Goal: Complete application form: Complete application form

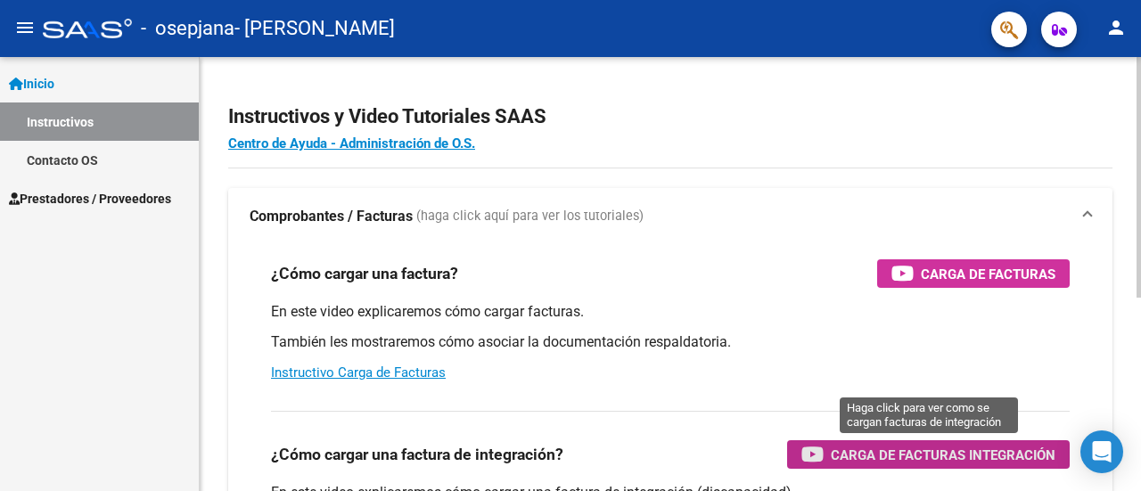
click at [920, 462] on span "Carga de Facturas Integración" at bounding box center [943, 455] width 225 height 22
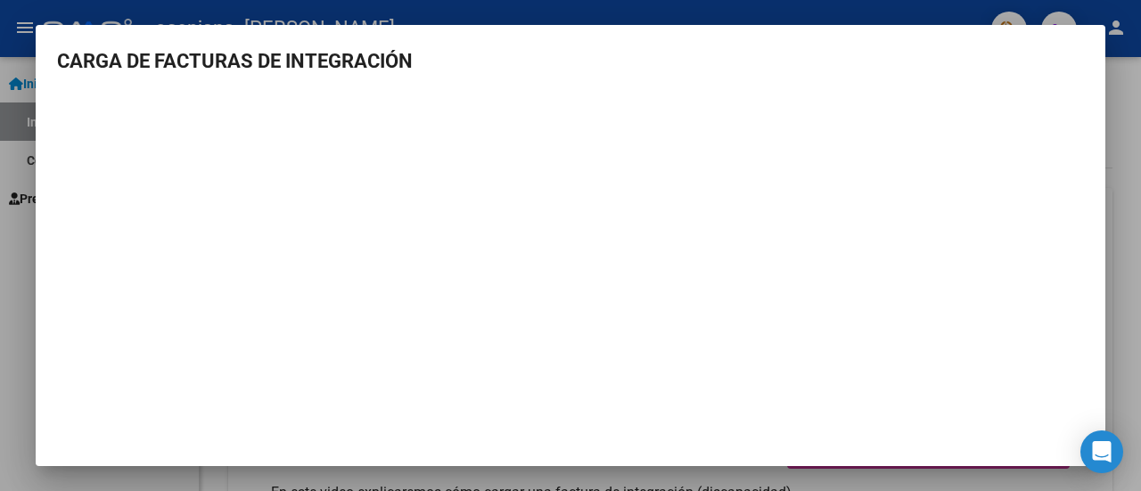
click at [1134, 90] on div at bounding box center [570, 245] width 1141 height 491
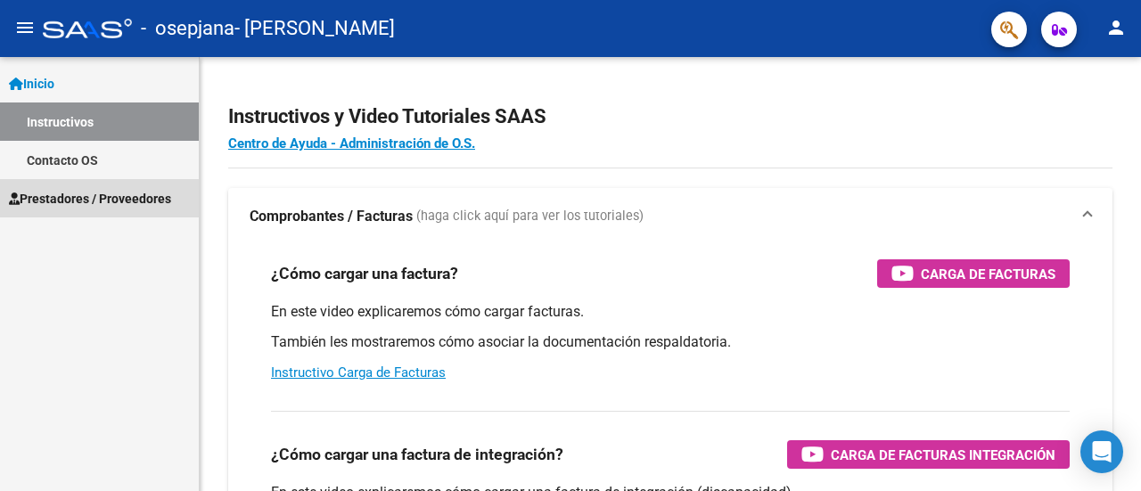
click at [65, 199] on span "Prestadores / Proveedores" at bounding box center [90, 199] width 162 height 20
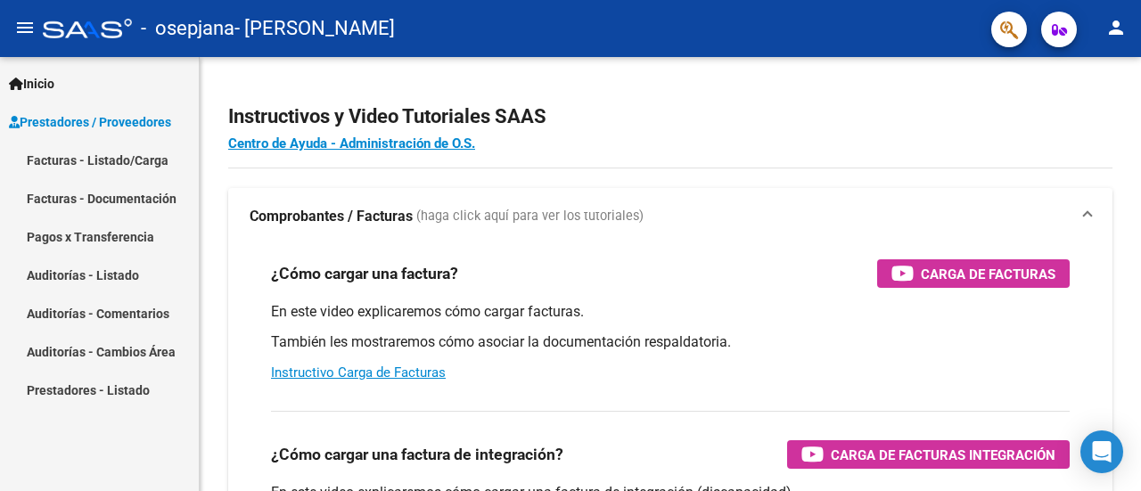
click at [61, 161] on link "Facturas - Listado/Carga" at bounding box center [99, 160] width 199 height 38
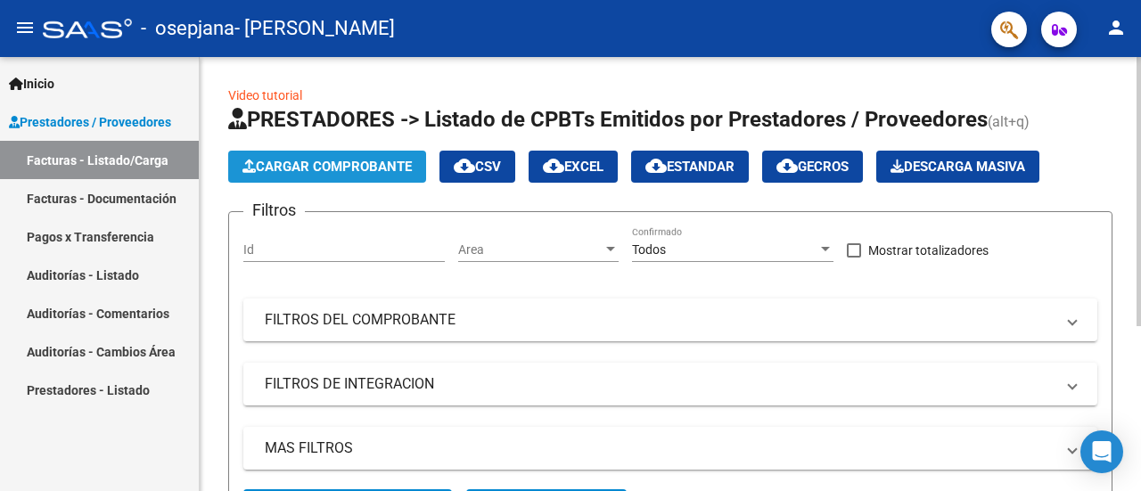
click at [332, 170] on span "Cargar Comprobante" at bounding box center [327, 167] width 169 height 16
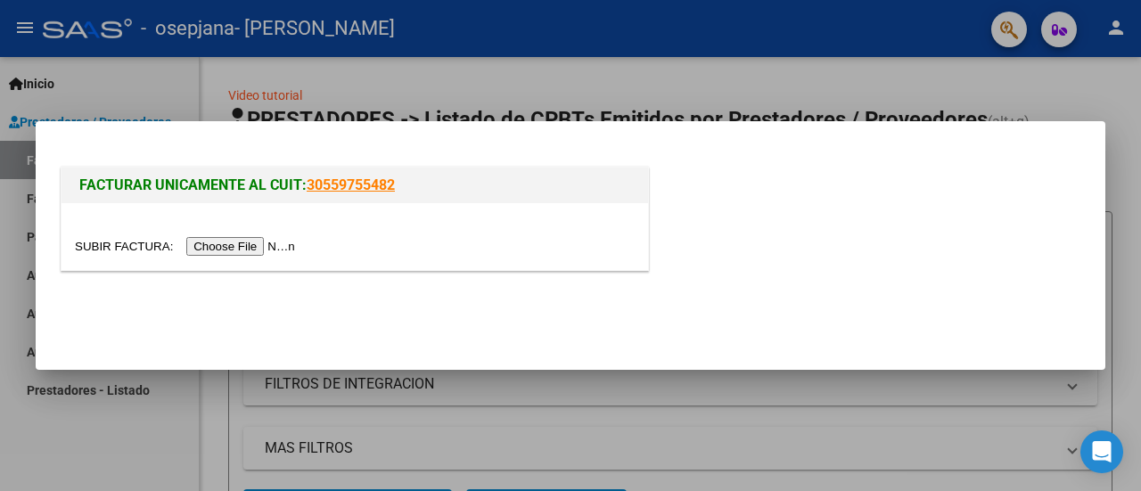
click at [269, 243] on input "file" at bounding box center [188, 246] width 226 height 19
click at [1030, 68] on div at bounding box center [570, 245] width 1141 height 491
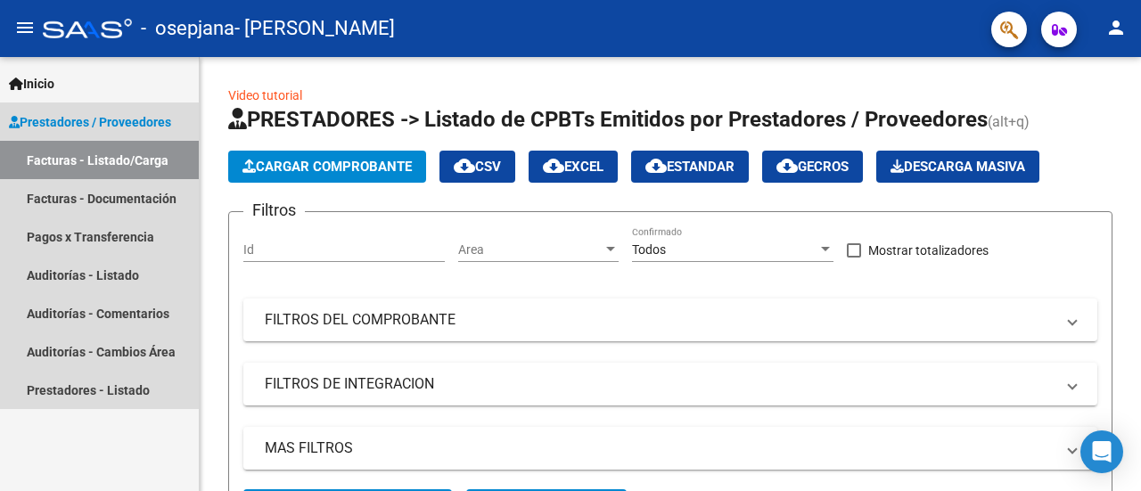
click at [107, 120] on span "Prestadores / Proveedores" at bounding box center [90, 122] width 162 height 20
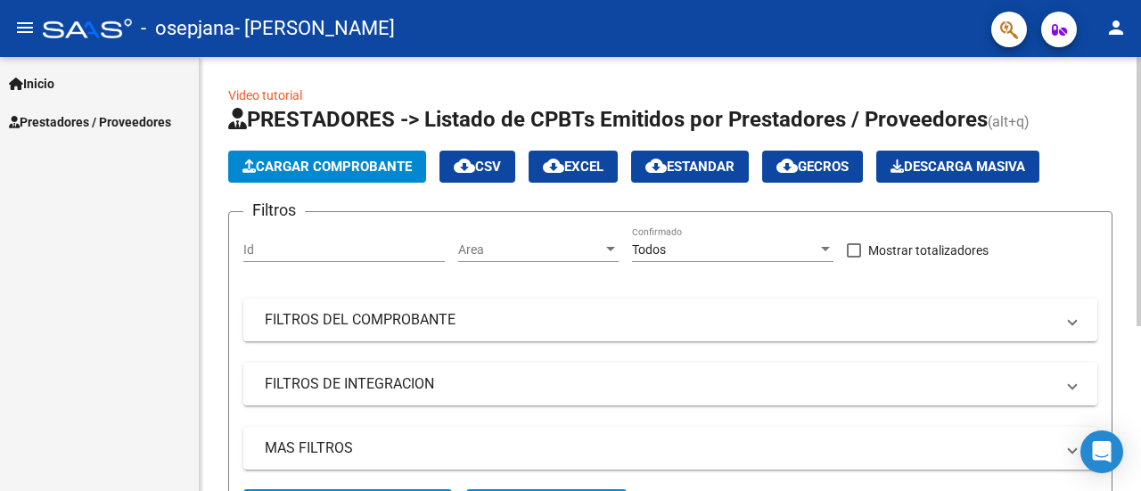
click at [259, 94] on link "Video tutorial" at bounding box center [265, 95] width 74 height 14
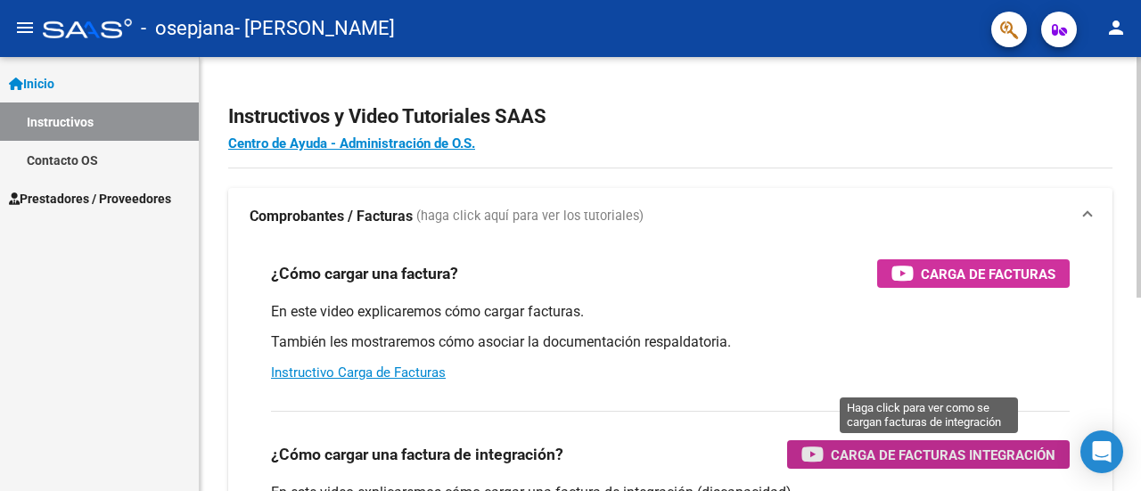
click at [813, 452] on icon "button" at bounding box center [813, 454] width 22 height 21
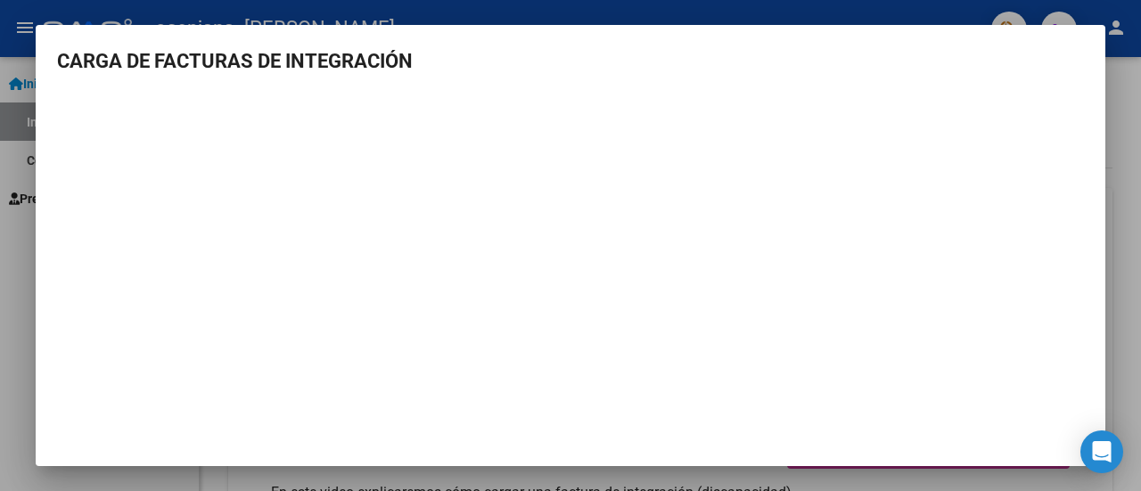
click at [1133, 81] on div at bounding box center [570, 245] width 1141 height 491
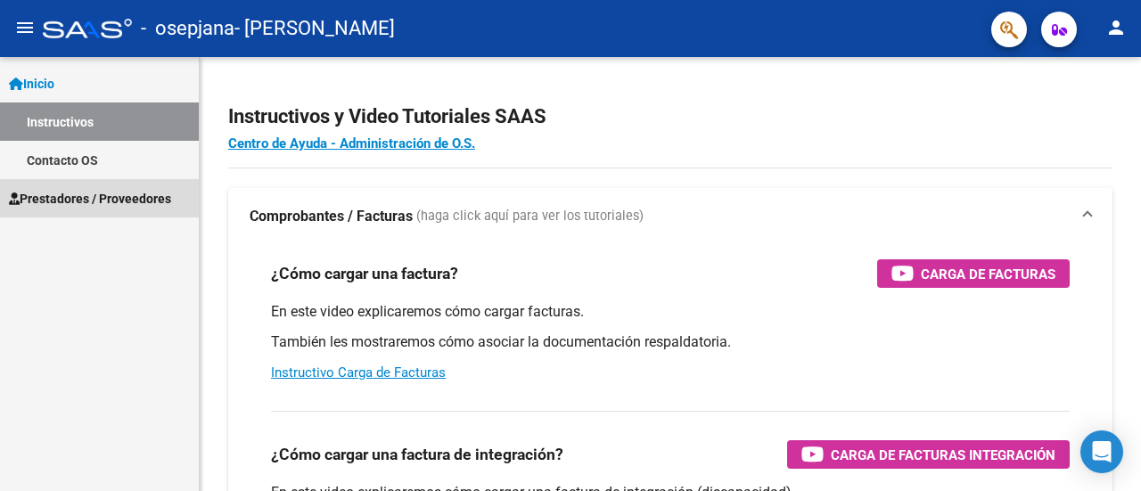
click at [114, 193] on span "Prestadores / Proveedores" at bounding box center [90, 199] width 162 height 20
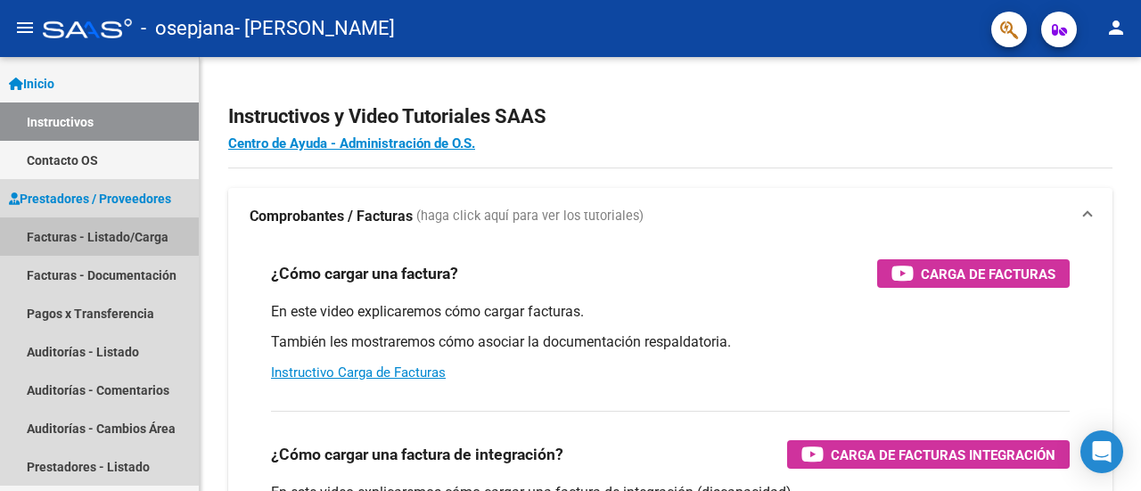
click at [71, 236] on link "Facturas - Listado/Carga" at bounding box center [99, 237] width 199 height 38
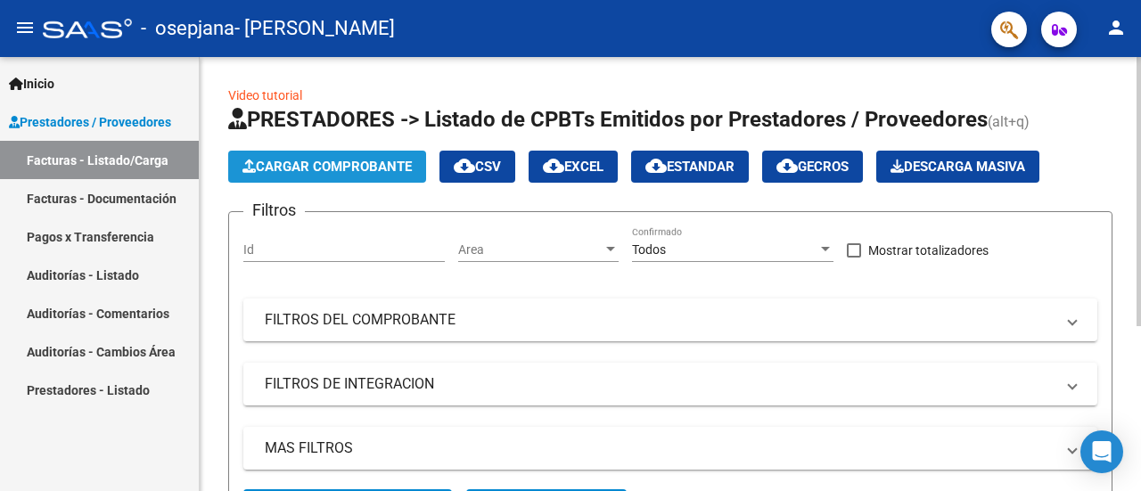
click at [366, 154] on button "Cargar Comprobante" at bounding box center [327, 167] width 198 height 32
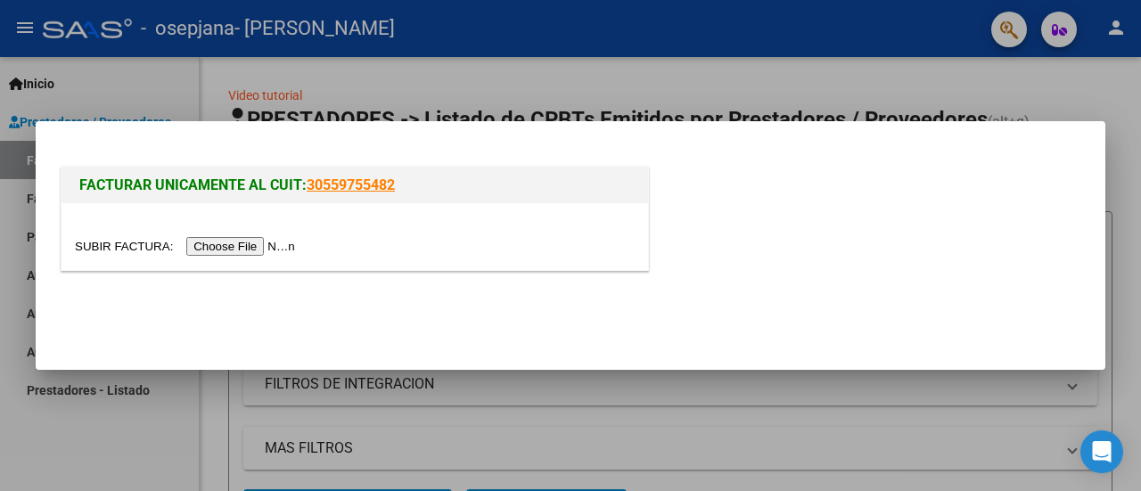
click at [238, 249] on input "file" at bounding box center [188, 246] width 226 height 19
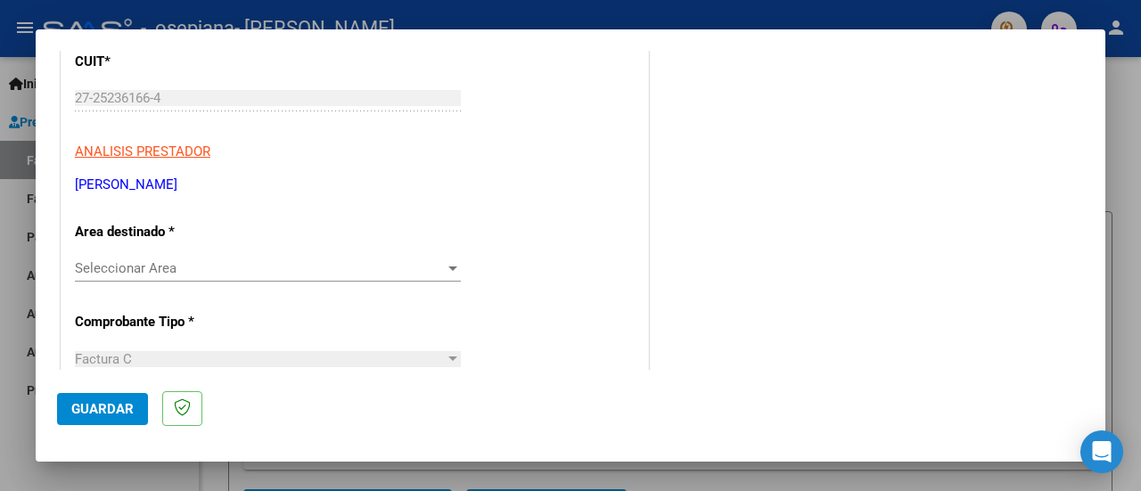
scroll to position [285, 0]
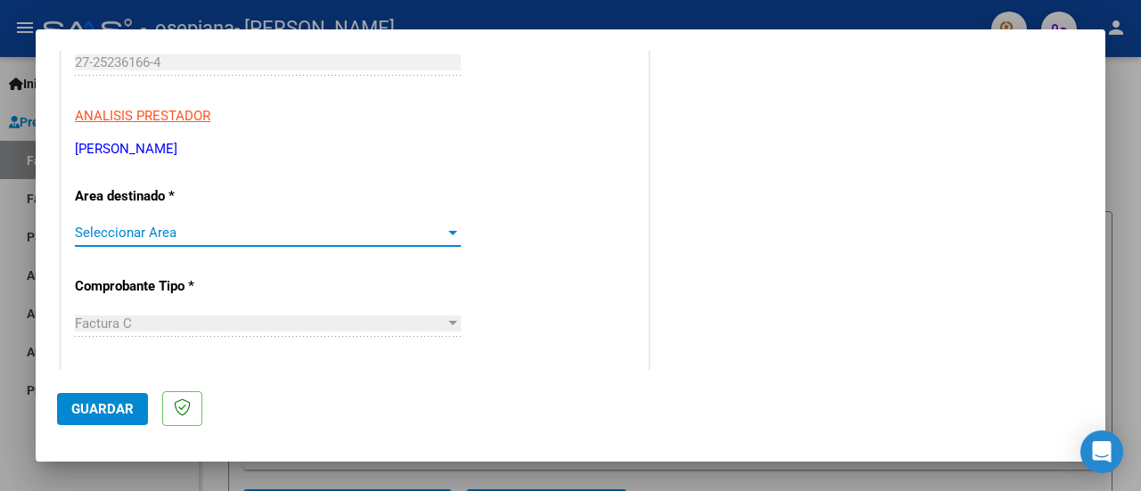
click at [445, 229] on div at bounding box center [453, 233] width 16 height 14
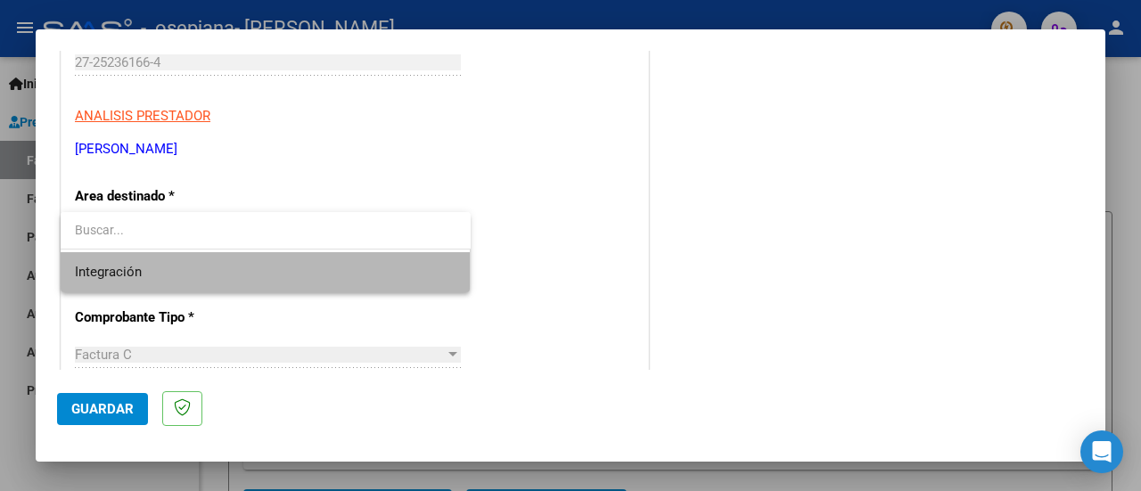
click at [321, 283] on span "Integración" at bounding box center [266, 272] width 382 height 40
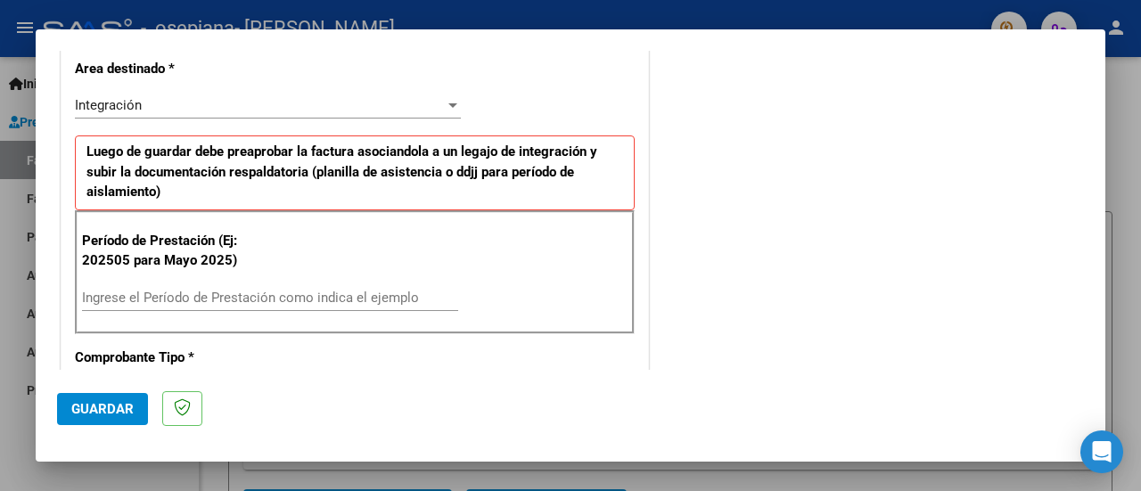
scroll to position [428, 0]
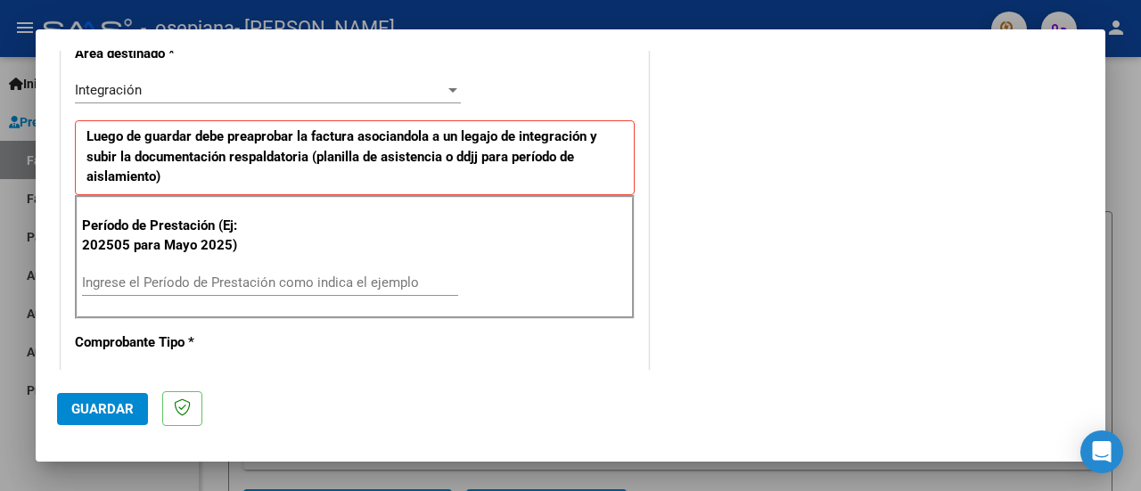
click at [168, 277] on input "Ingrese el Período de Prestación como indica el ejemplo" at bounding box center [270, 283] width 376 height 16
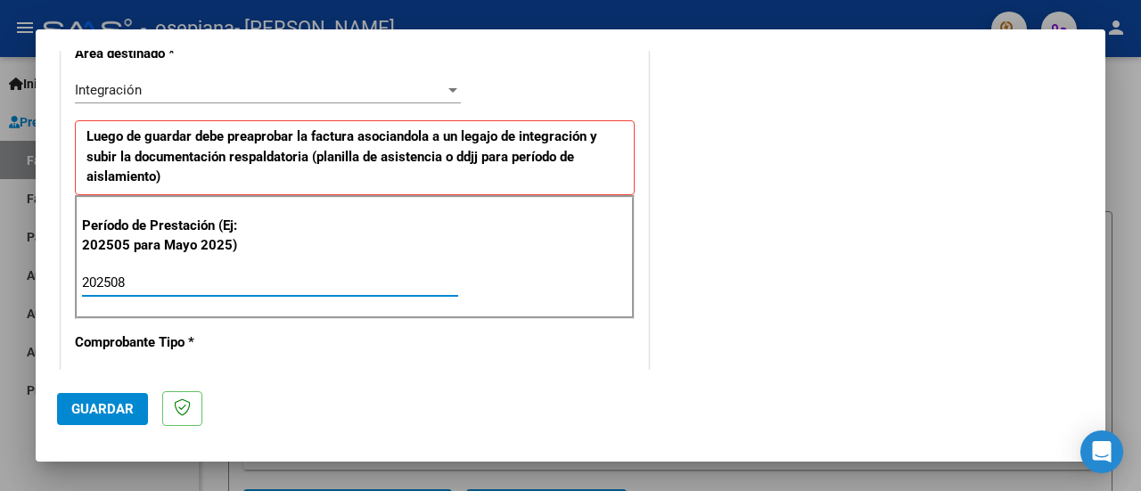
type input "202508"
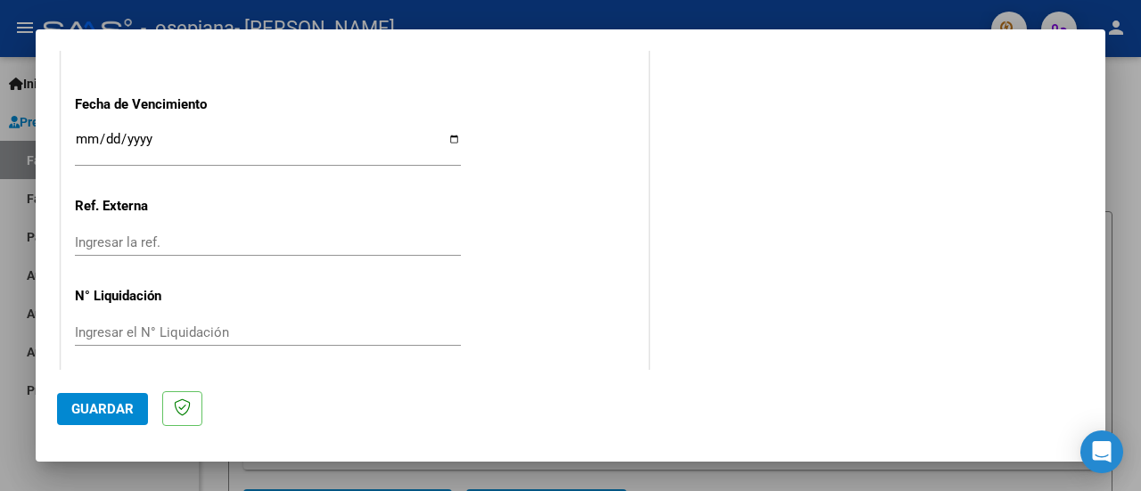
scroll to position [1286, 0]
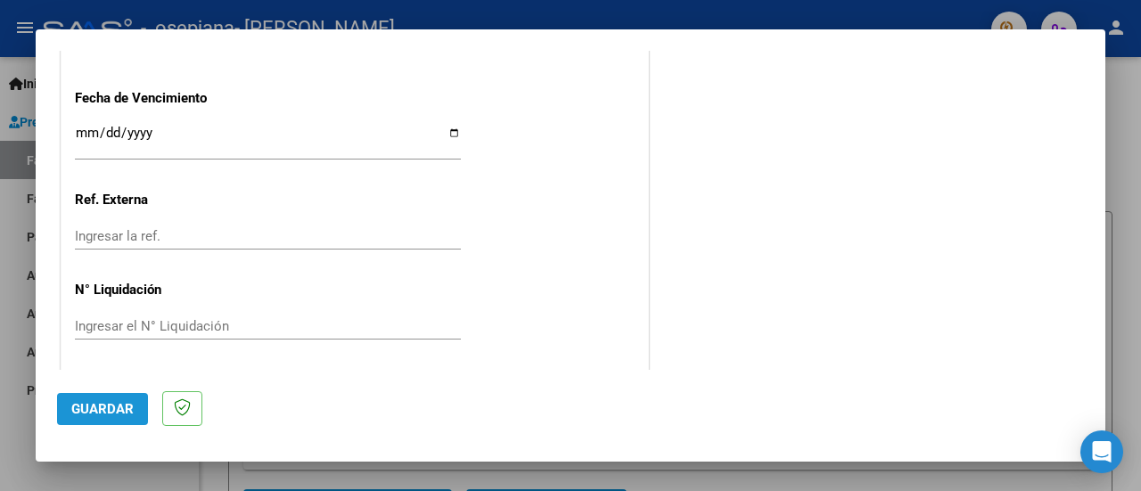
click at [128, 404] on span "Guardar" at bounding box center [102, 409] width 62 height 16
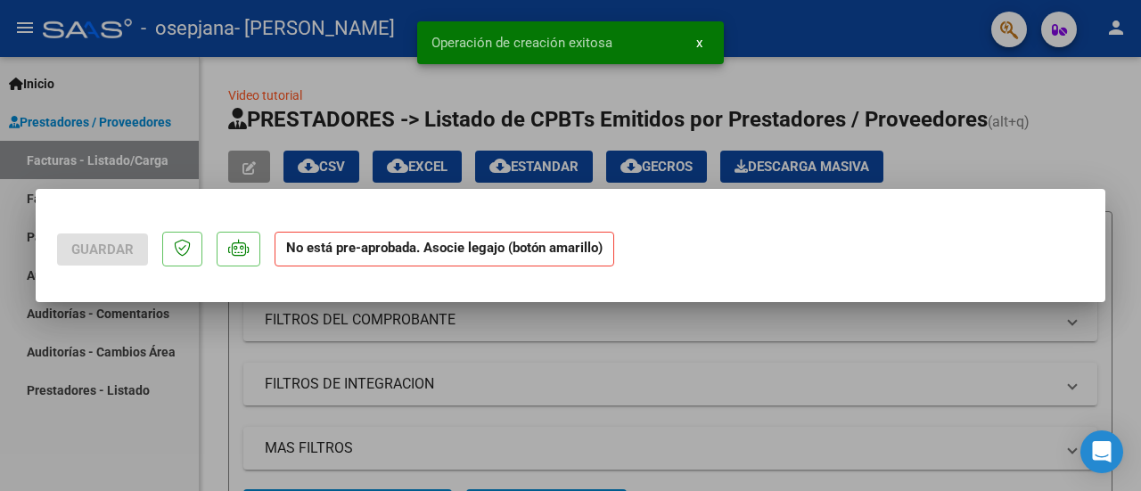
scroll to position [0, 0]
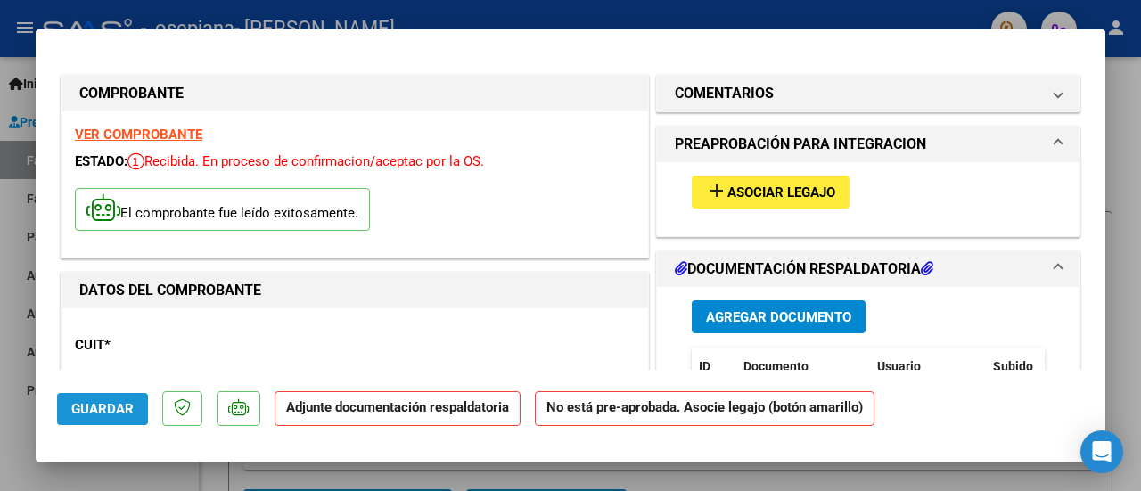
click at [89, 406] on span "Guardar" at bounding box center [102, 409] width 62 height 16
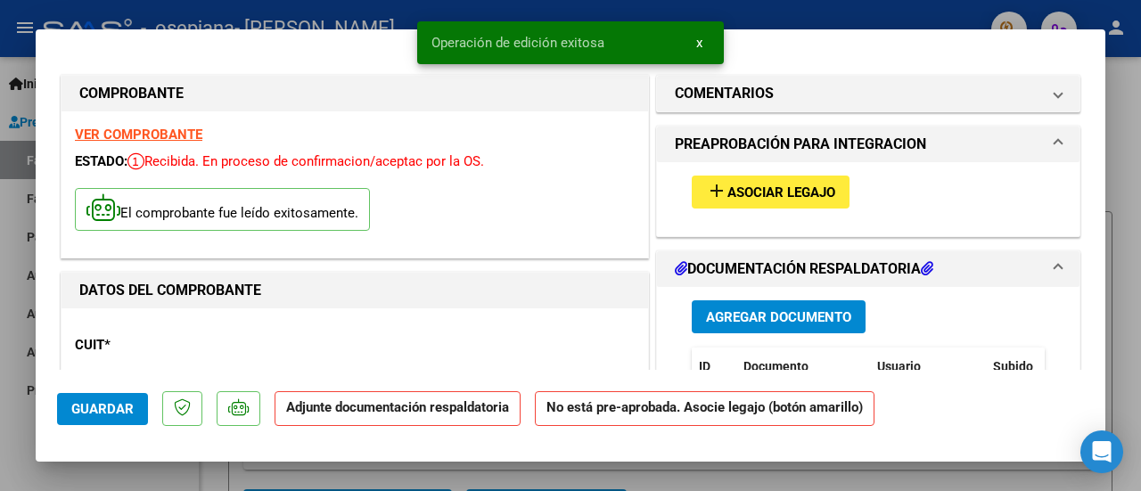
click at [594, 423] on strong "No está pre-aprobada. Asocie legajo (botón amarillo)" at bounding box center [705, 408] width 340 height 35
click at [776, 191] on span "Asociar Legajo" at bounding box center [782, 193] width 108 height 16
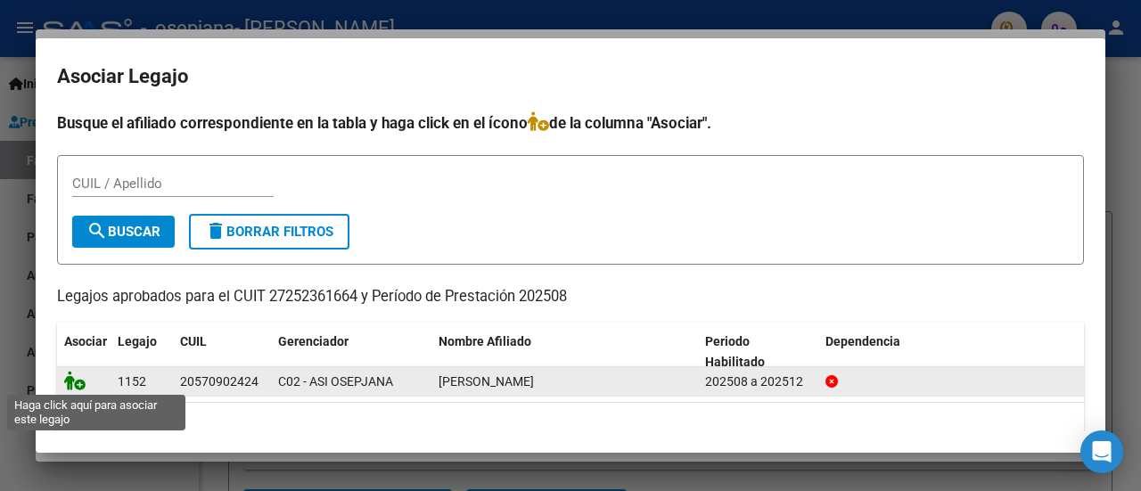
click at [71, 383] on icon at bounding box center [74, 381] width 21 height 20
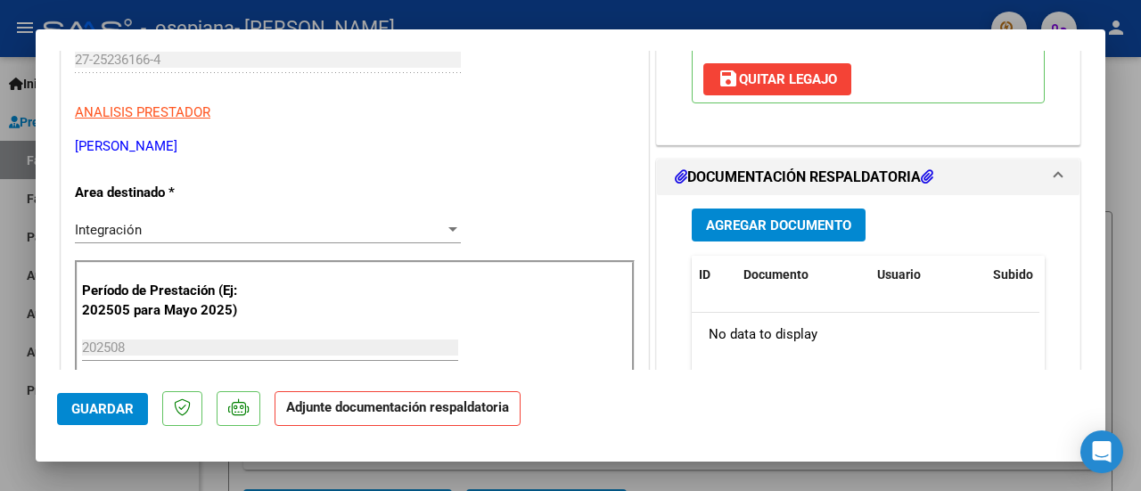
scroll to position [357, 0]
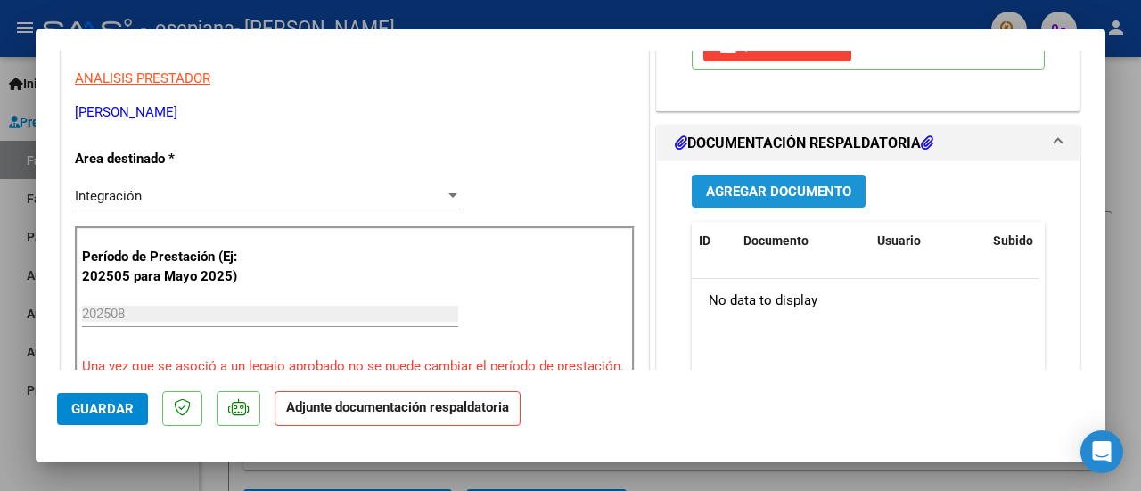
click at [796, 195] on span "Agregar Documento" at bounding box center [778, 192] width 145 height 16
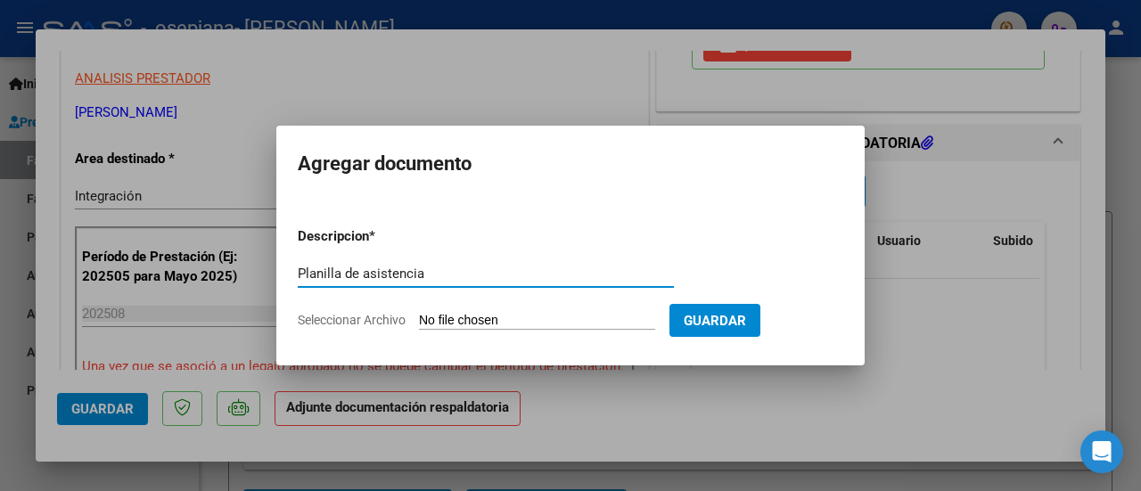
type input "Planilla de asistencia"
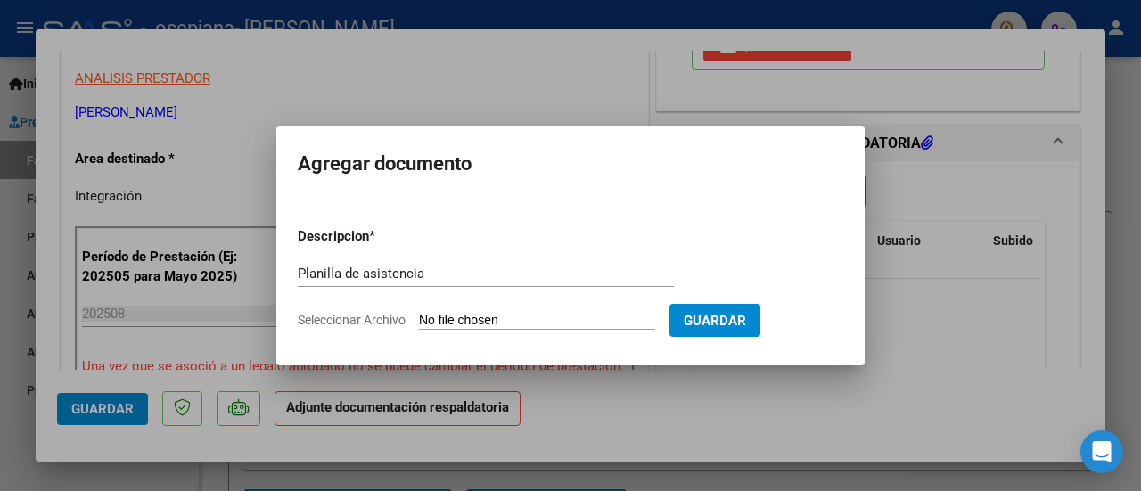
click at [375, 324] on span "Seleccionar Archivo" at bounding box center [352, 320] width 108 height 14
click at [419, 324] on input "Seleccionar Archivo" at bounding box center [537, 321] width 236 height 17
type input "C:\fakepath\[PERSON_NAME] TO AGOSTO.pdf"
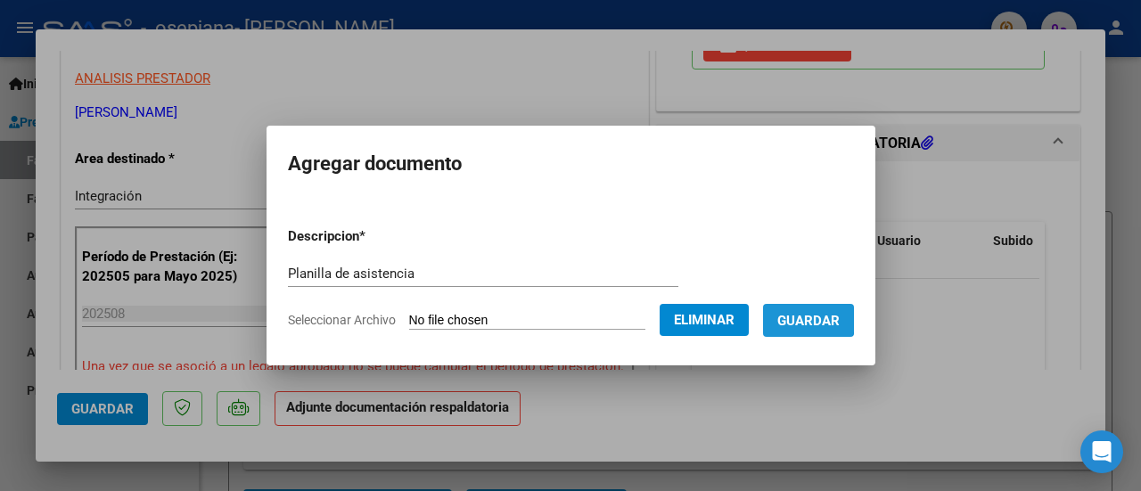
click at [822, 319] on span "Guardar" at bounding box center [809, 321] width 62 height 16
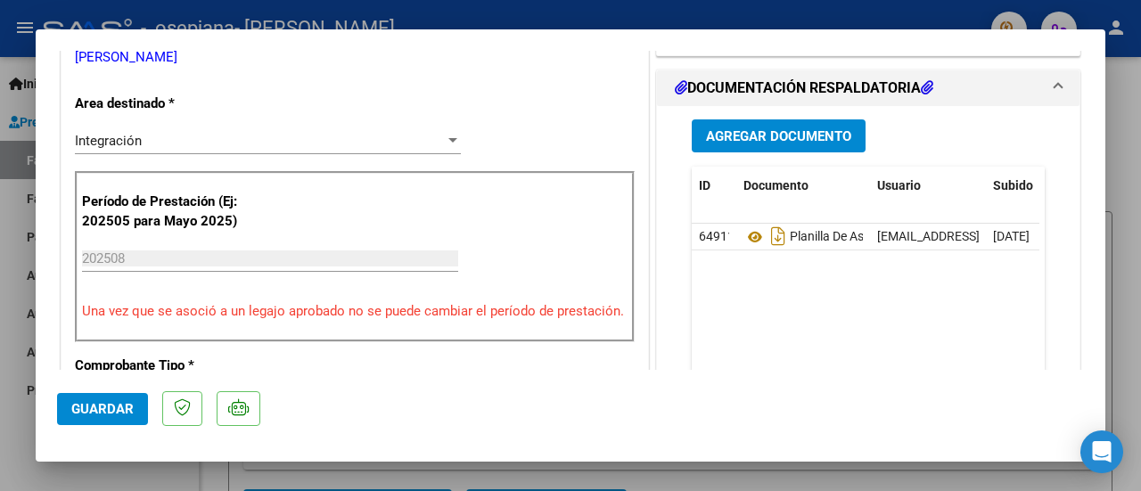
scroll to position [428, 0]
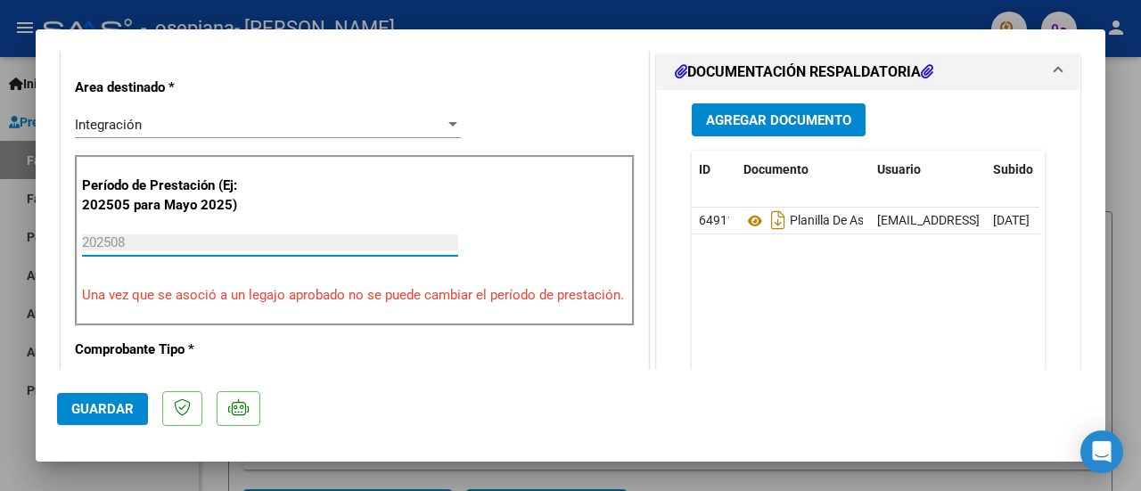
click at [134, 236] on input "202508" at bounding box center [270, 243] width 376 height 16
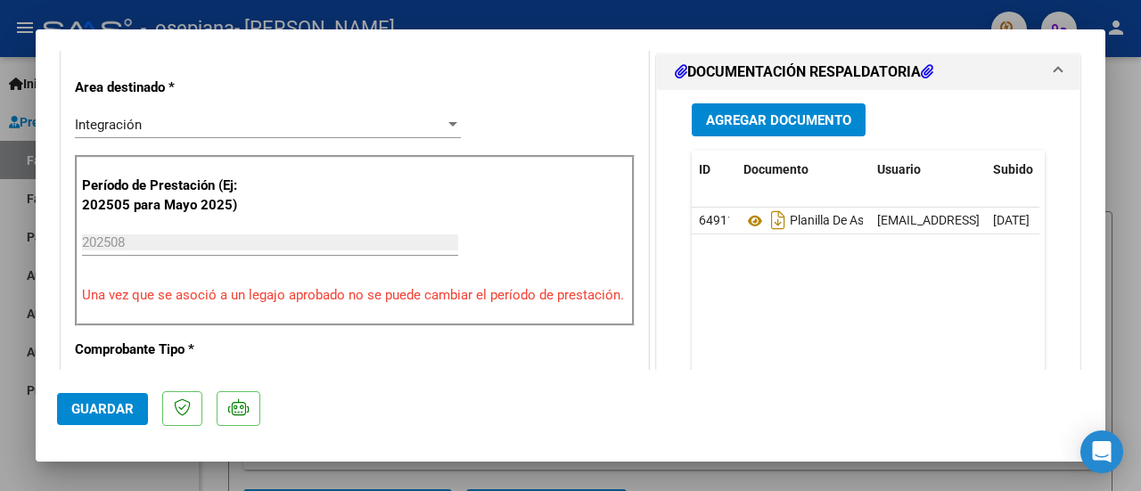
click at [353, 195] on div "Período de Prestación (Ej: 202505 para Mayo 2025) 202508 Ingrese el Período de …" at bounding box center [355, 240] width 560 height 171
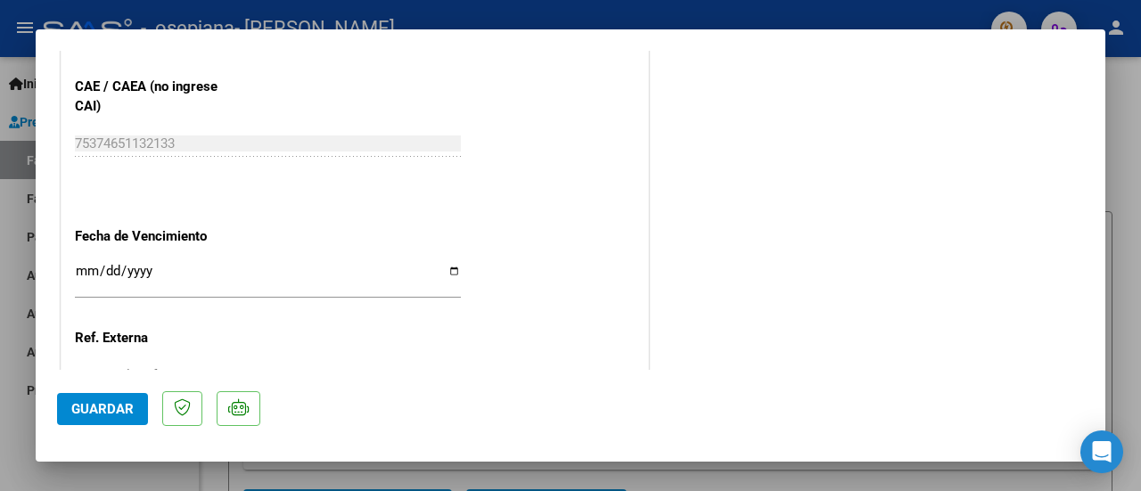
scroll to position [1293, 0]
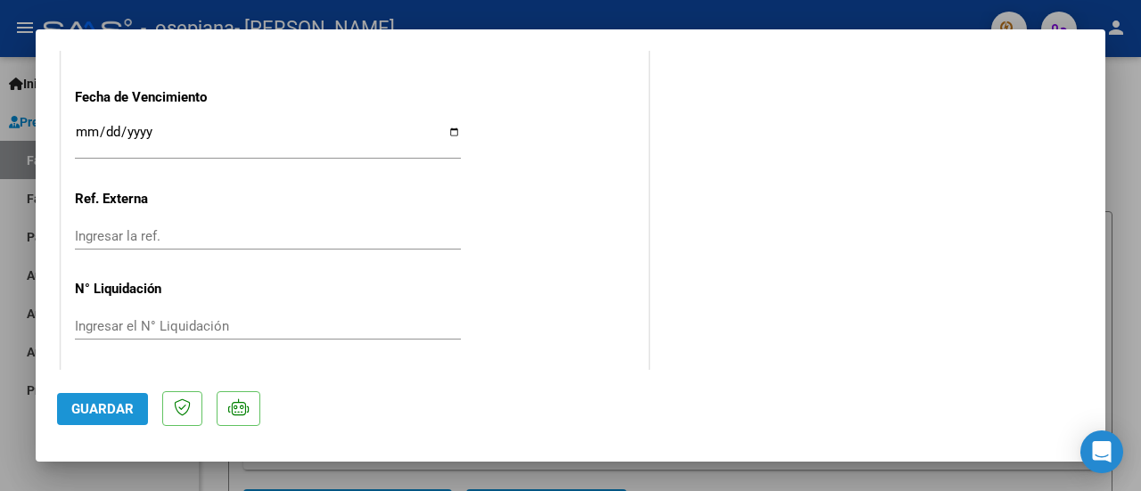
click at [95, 410] on span "Guardar" at bounding box center [102, 409] width 62 height 16
click at [1128, 126] on div at bounding box center [570, 245] width 1141 height 491
type input "$ 0,00"
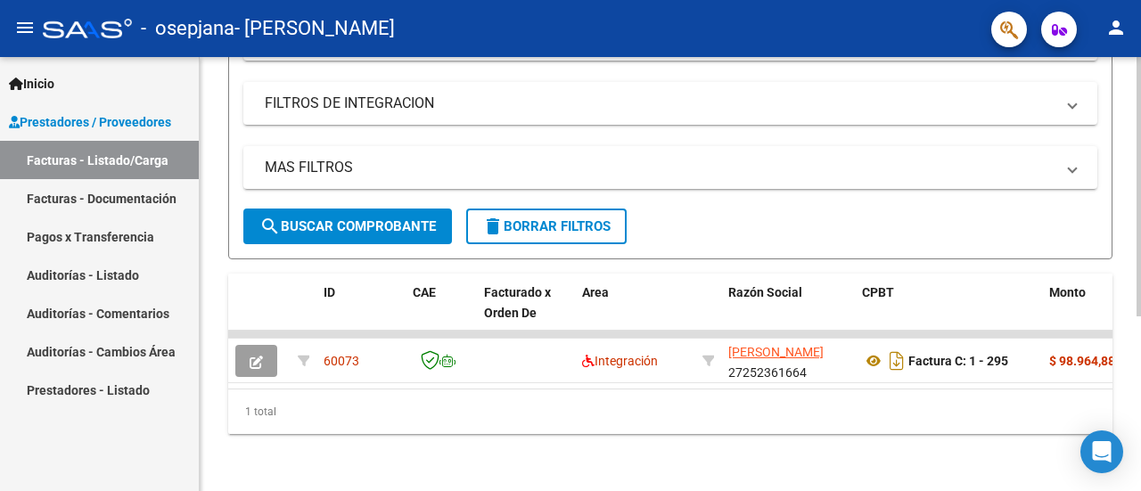
scroll to position [292, 0]
click at [1140, 477] on div at bounding box center [1139, 361] width 4 height 259
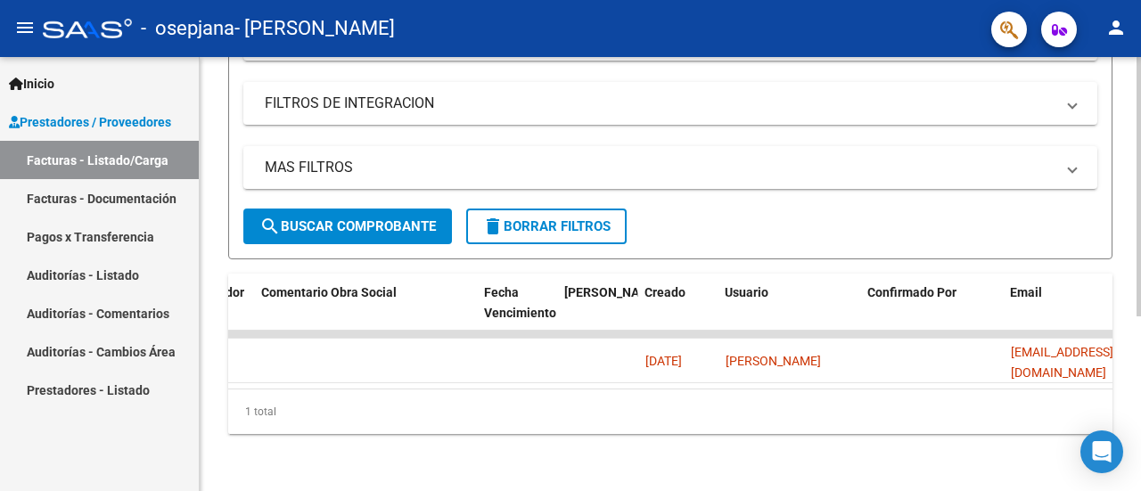
scroll to position [0, 2875]
